Goal: Information Seeking & Learning: Learn about a topic

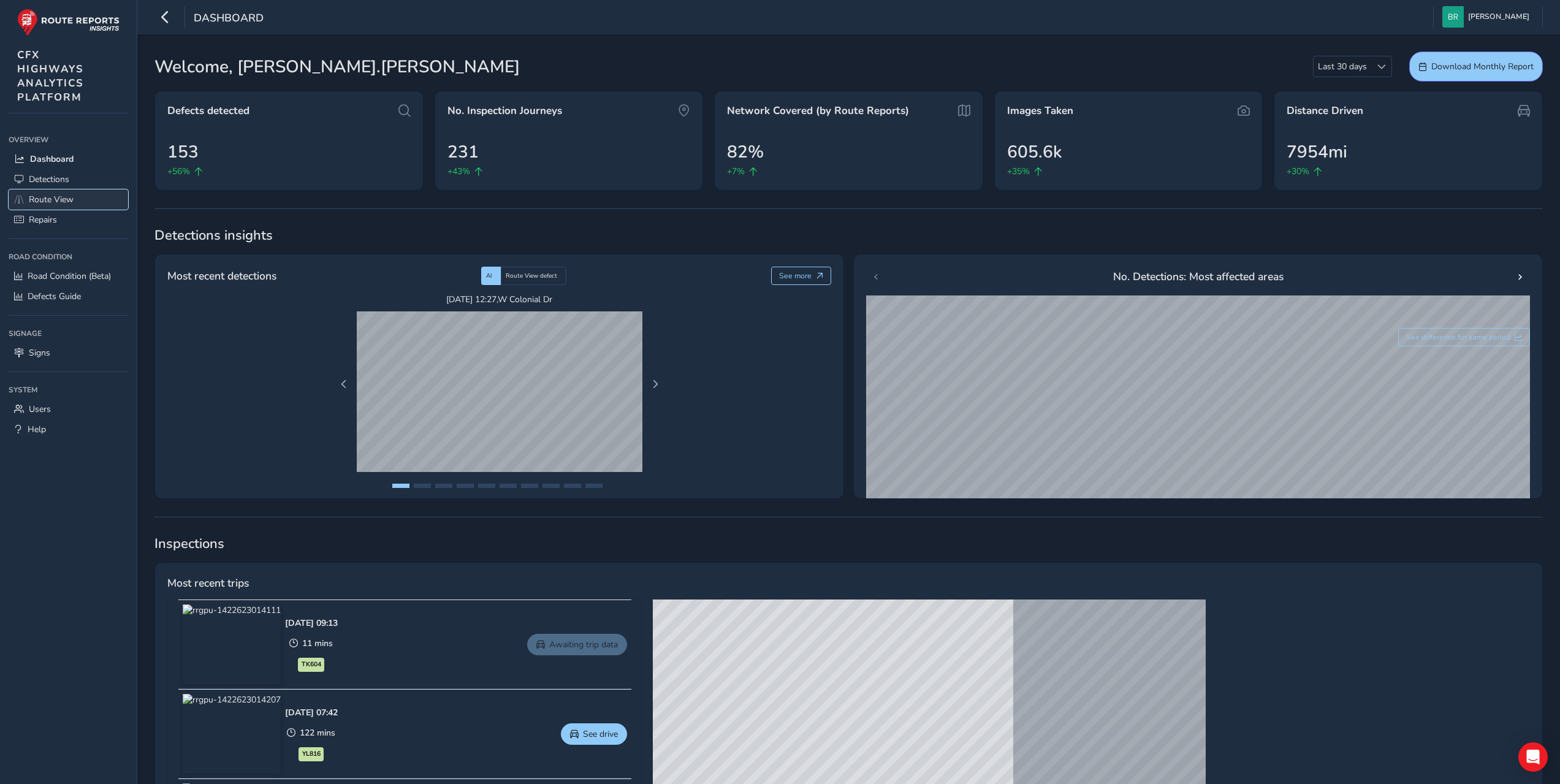
click at [54, 196] on span "Route View" at bounding box center [51, 198] width 45 height 11
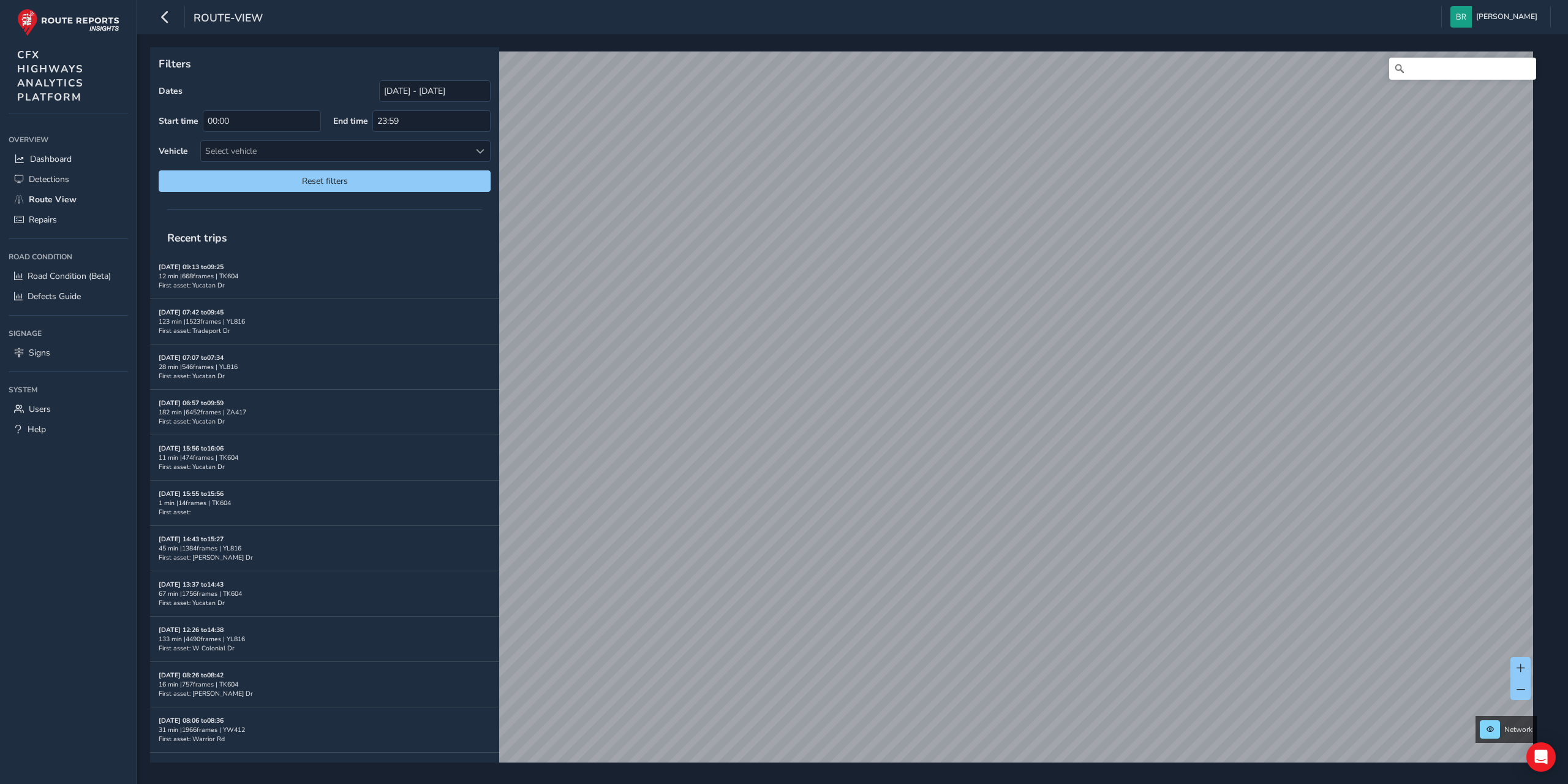
click at [783, 780] on div "Filters Dates [DATE] - [DATE] Start time 00:00 End time 23:59 Vehicle Select ve…" at bounding box center [853, 409] width 1431 height 750
click at [987, 429] on link "[DATE] 13:13" at bounding box center [996, 433] width 49 height 11
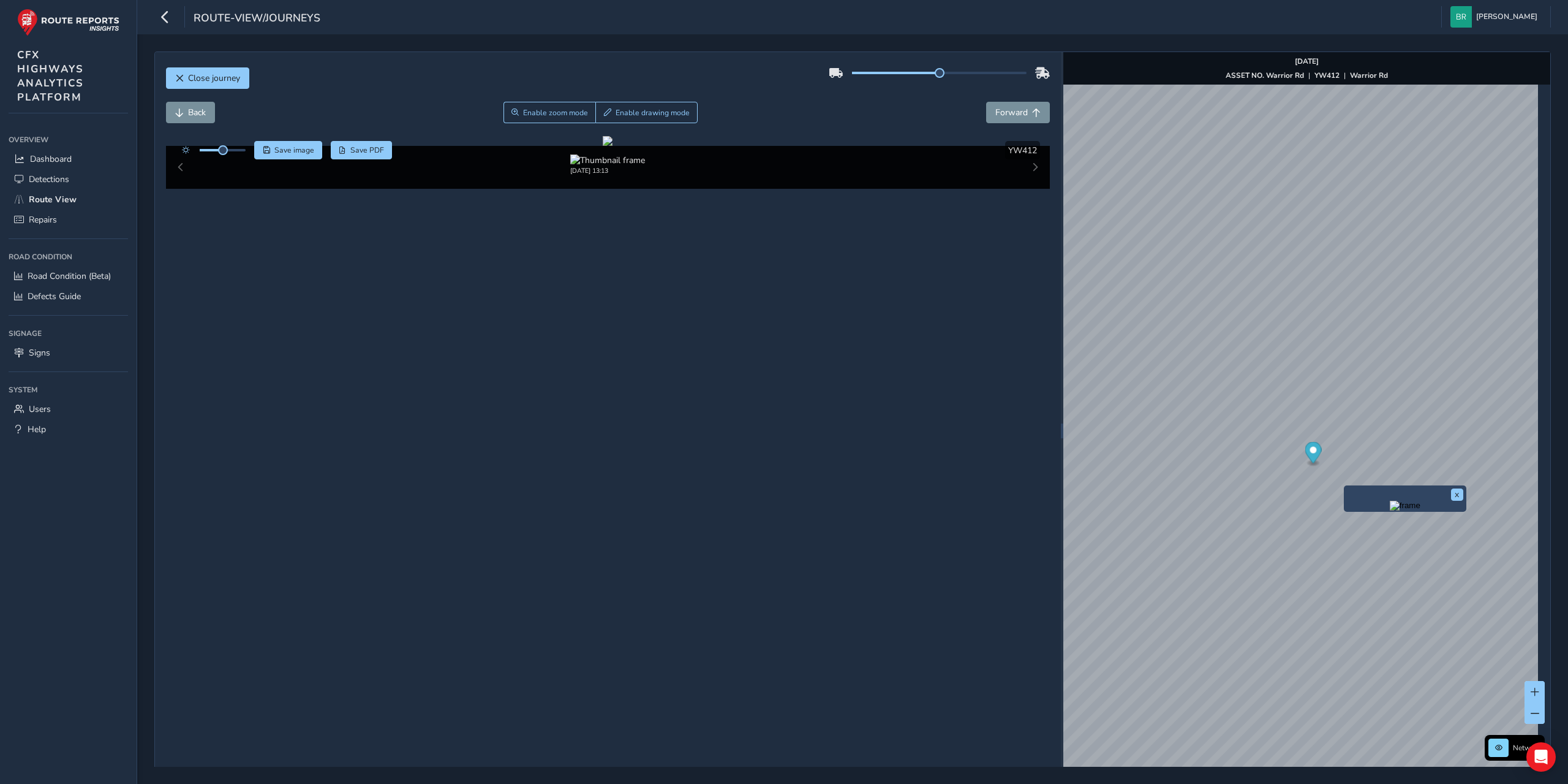
click at [1396, 511] on img "Preview frame" at bounding box center [1405, 505] width 31 height 9
click at [1234, 481] on link "[DATE] 13:14" at bounding box center [1250, 482] width 49 height 11
click at [201, 84] on span "Close journey" at bounding box center [214, 78] width 52 height 11
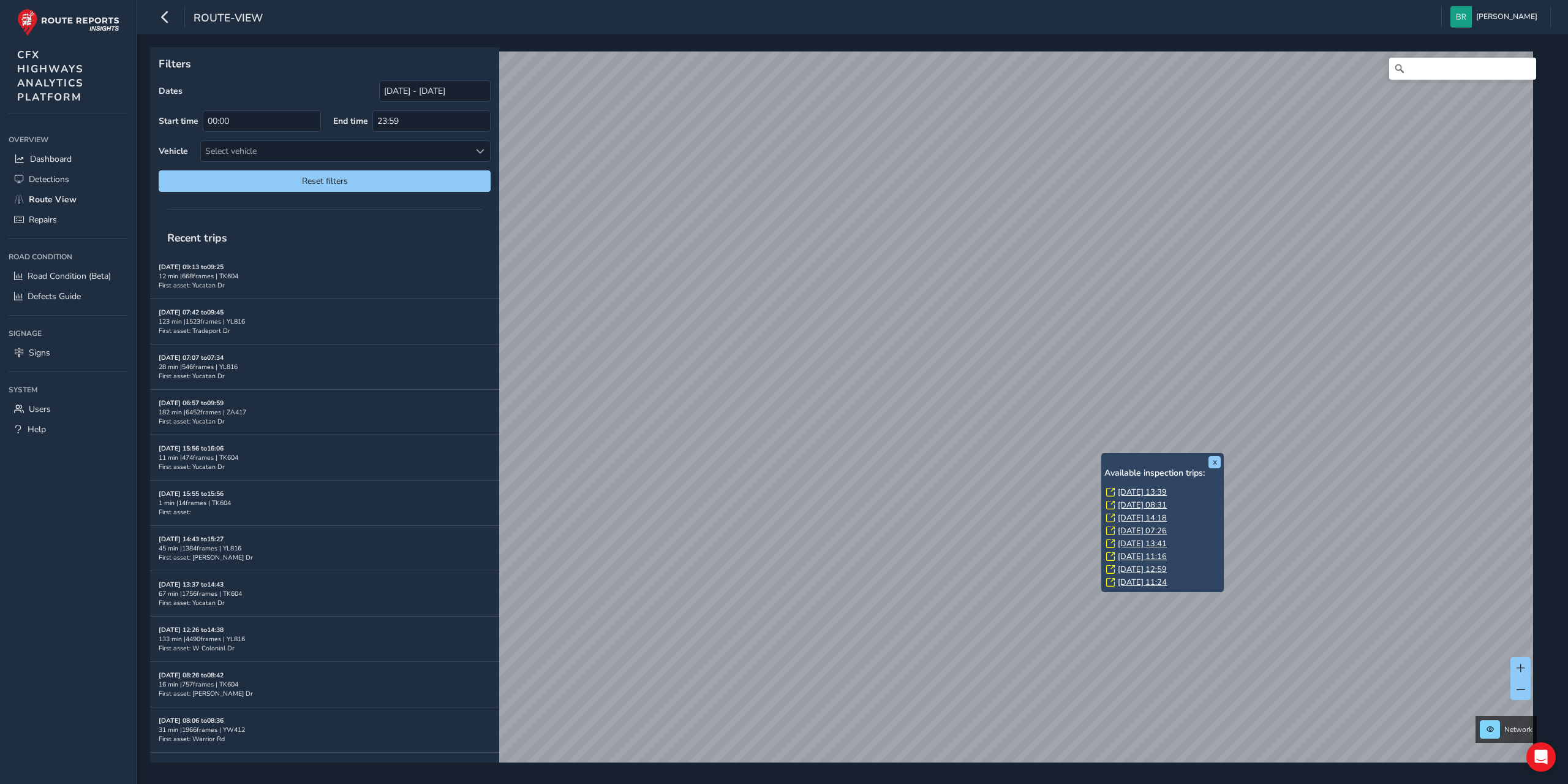
click at [1136, 489] on link "[DATE] 13:39" at bounding box center [1142, 492] width 49 height 11
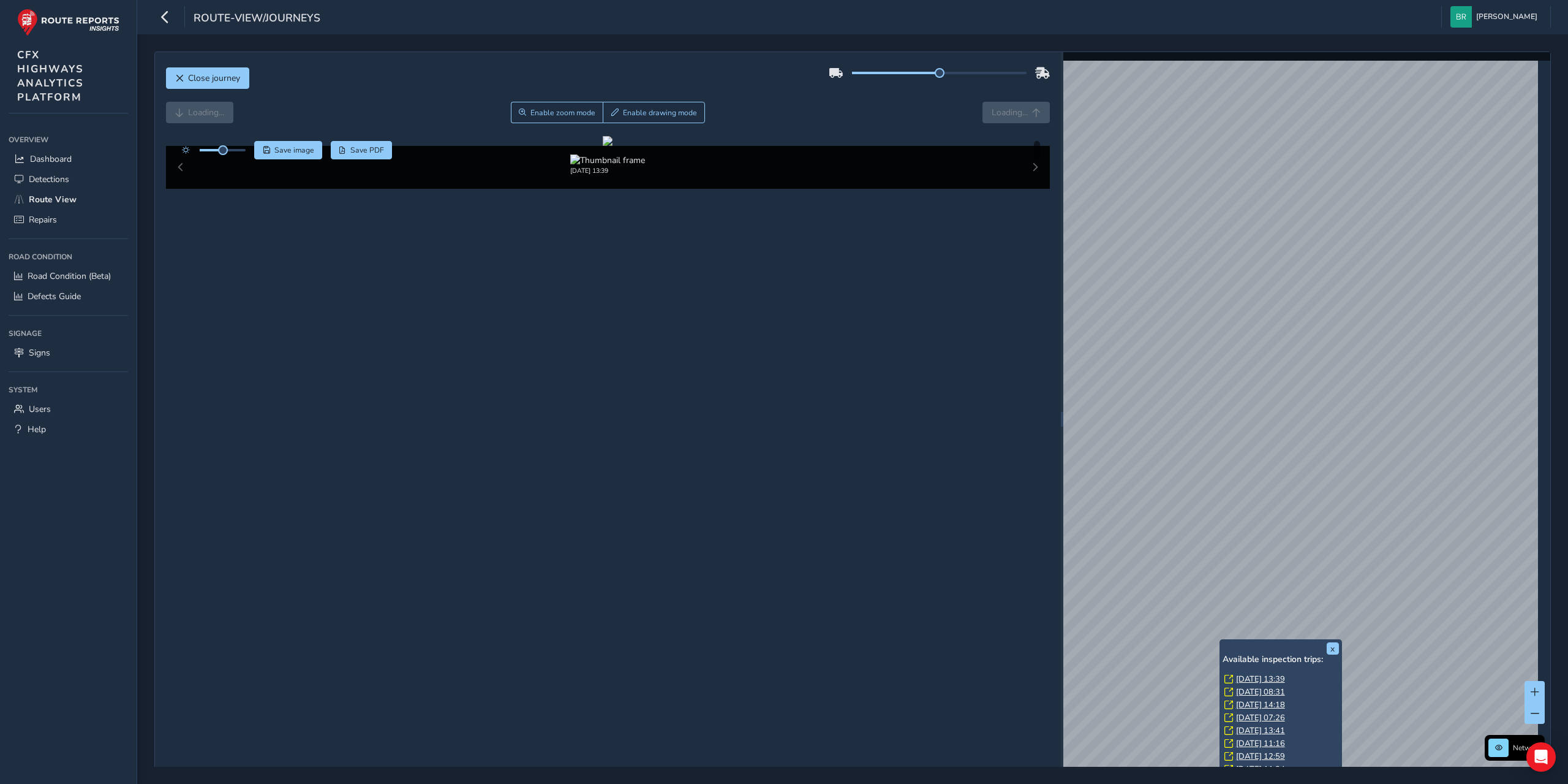
click at [1248, 677] on link "[DATE] 13:39" at bounding box center [1260, 679] width 49 height 11
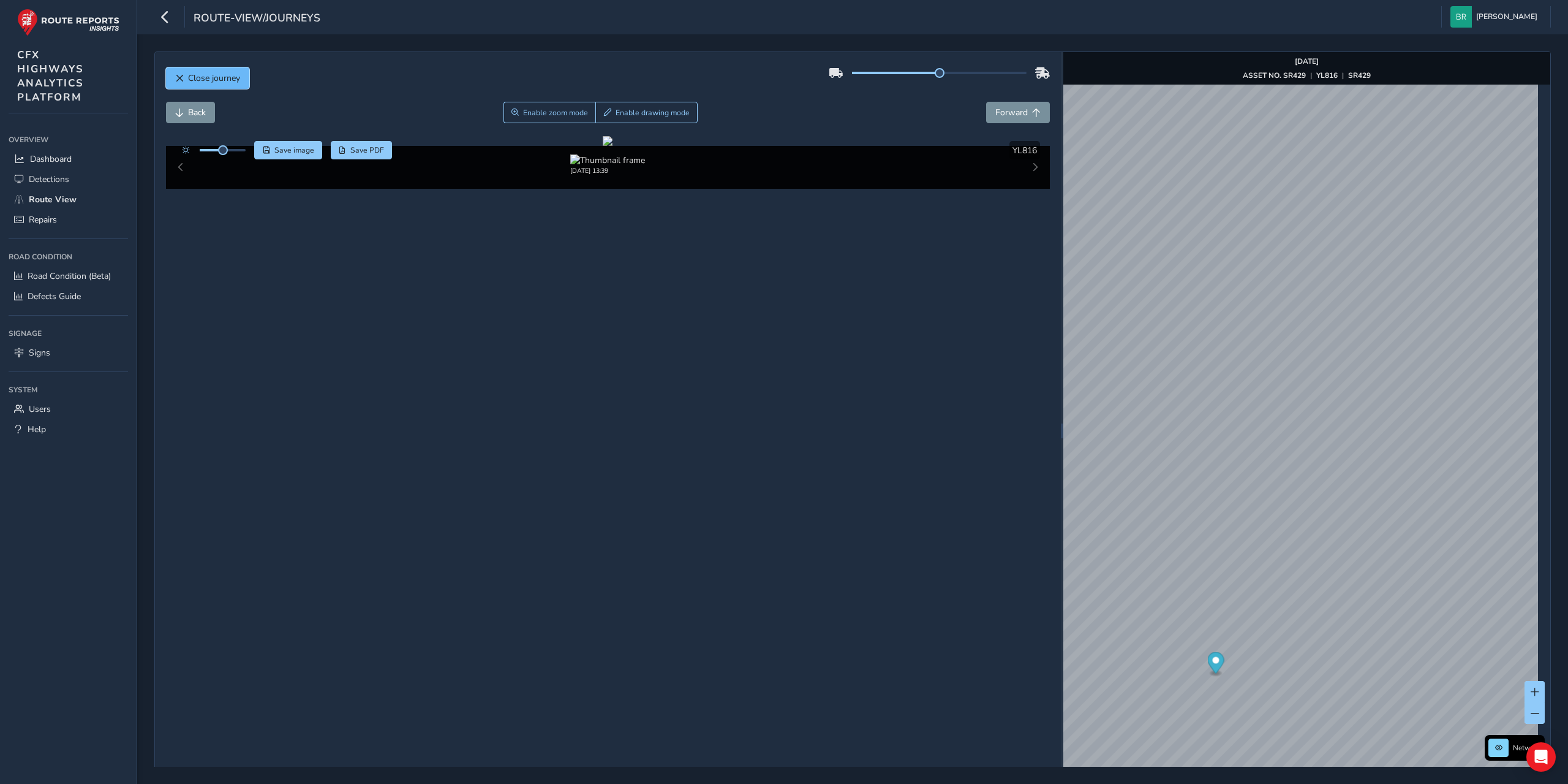
click at [213, 85] on button "Close journey" at bounding box center [208, 78] width 84 height 22
